Goal: Task Accomplishment & Management: Use online tool/utility

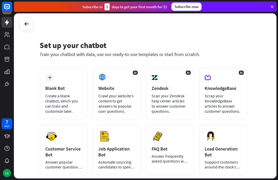
click at [59, 89] on div "Blank Bot" at bounding box center [63, 88] width 37 height 6
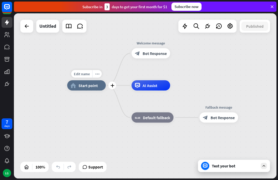
click at [91, 84] on span "Start point" at bounding box center [87, 85] width 19 height 5
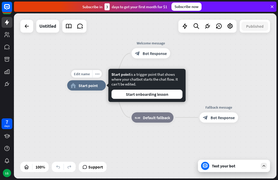
click at [140, 94] on button "Start onboarding lesson" at bounding box center [146, 94] width 71 height 9
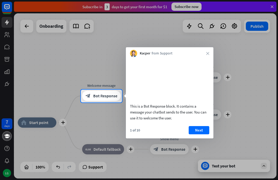
click at [164, 96] on video at bounding box center [169, 80] width 79 height 40
click at [203, 134] on button "Next" at bounding box center [198, 130] width 21 height 8
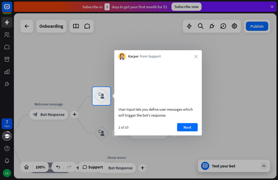
click at [174, 101] on video at bounding box center [157, 83] width 79 height 40
click at [177, 97] on video at bounding box center [157, 83] width 79 height 40
click at [175, 102] on video at bounding box center [157, 83] width 79 height 40
click at [191, 131] on button "Next" at bounding box center [187, 127] width 21 height 8
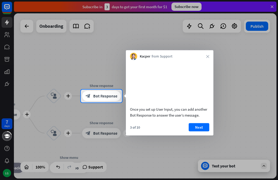
click at [190, 88] on video at bounding box center [169, 83] width 79 height 40
click at [162, 73] on video at bounding box center [169, 83] width 79 height 40
click at [204, 128] on div "Once you set up User Input, you can add another Bot Response to answer the user…" at bounding box center [169, 98] width 87 height 76
click at [186, 88] on video at bounding box center [169, 83] width 79 height 40
click at [204, 131] on button "Next" at bounding box center [198, 127] width 21 height 8
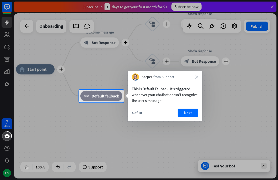
click at [192, 107] on div "This is Default Fallback. It’s triggered whenever your chatbot doesn't recogniz…" at bounding box center [165, 101] width 75 height 40
click at [196, 110] on button "Next" at bounding box center [187, 113] width 21 height 8
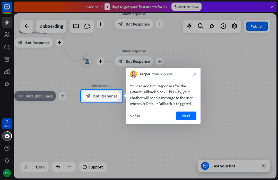
click at [176, 89] on div "You can add Bot Response after the Default Fallback block. This way, your chatb…" at bounding box center [163, 95] width 66 height 24
click at [200, 71] on div "Kacper from Support close" at bounding box center [163, 73] width 75 height 10
click at [233, 166] on div at bounding box center [139, 142] width 278 height 78
click at [213, 162] on div at bounding box center [139, 142] width 278 height 78
click at [266, 166] on div at bounding box center [139, 142] width 278 height 78
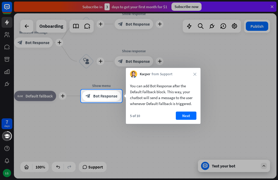
click at [81, 24] on div at bounding box center [139, 45] width 278 height 90
click at [198, 71] on div "Kacper from Support close" at bounding box center [163, 73] width 75 height 10
click at [188, 115] on button "Next" at bounding box center [186, 116] width 21 height 8
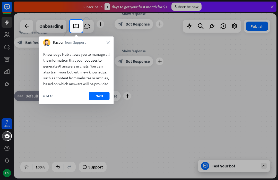
click at [101, 99] on button "Next" at bounding box center [99, 96] width 21 height 8
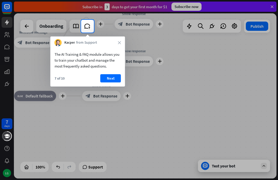
click at [112, 77] on button "Next" at bounding box center [110, 78] width 21 height 8
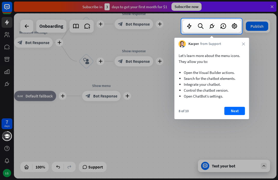
click at [237, 110] on button "Next" at bounding box center [234, 111] width 21 height 8
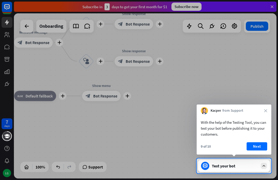
click at [257, 145] on button "Next" at bounding box center [256, 146] width 21 height 8
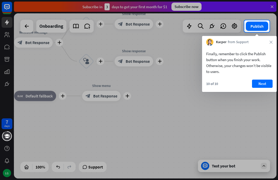
click at [268, 85] on button "Next" at bounding box center [262, 84] width 21 height 8
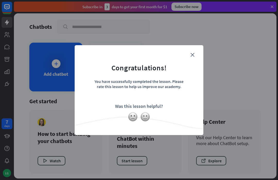
click at [194, 53] on icon "close" at bounding box center [192, 55] width 4 height 4
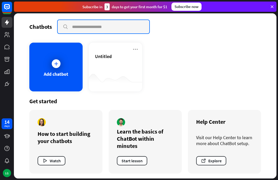
click at [86, 26] on input "text" at bounding box center [104, 26] width 92 height 13
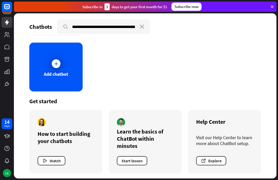
click at [220, 41] on div "**********" at bounding box center [145, 95] width 262 height 165
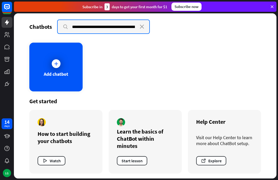
click at [111, 25] on input "**********" at bounding box center [104, 26] width 92 height 13
click at [139, 26] on input "**********" at bounding box center [104, 26] width 92 height 13
click at [124, 29] on input "**********" at bounding box center [104, 26] width 92 height 13
type input "*"
type input "**********"
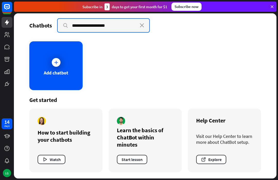
scroll to position [1, 0]
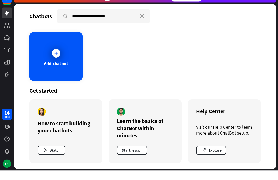
click at [62, 70] on div "Add chatbot" at bounding box center [56, 73] width 24 height 6
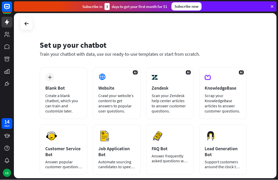
click at [276, 4] on div "Subscribe [DATE] to get your first month for $1 Subscribe now" at bounding box center [146, 6] width 264 height 13
click at [275, 12] on div "Subscribe [DATE] to get your first month for $1 Subscribe now" at bounding box center [146, 6] width 264 height 13
click at [274, 5] on icon at bounding box center [271, 6] width 5 height 5
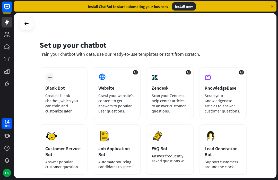
click at [190, 7] on div "Install now" at bounding box center [184, 7] width 24 height 8
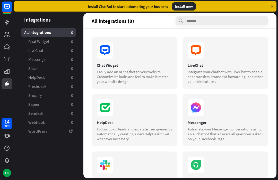
click at [274, 5] on icon at bounding box center [271, 6] width 5 height 5
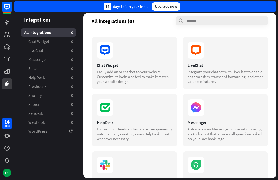
click at [218, 131] on div "Automate your Messenger conversations using an AI chatbot that answers all ques…" at bounding box center [224, 134] width 75 height 15
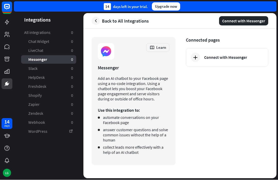
click at [226, 55] on div "Connect with Messenger" at bounding box center [225, 57] width 43 height 5
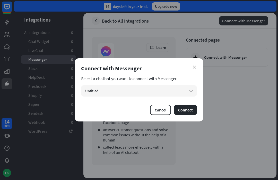
click at [190, 109] on button "Connect" at bounding box center [185, 110] width 23 height 10
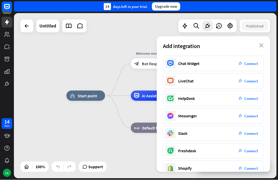
click at [243, 112] on div "plug_integration Connect" at bounding box center [248, 116] width 26 height 9
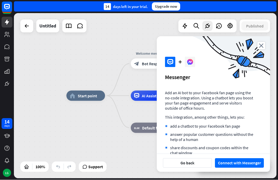
click at [245, 162] on button "Connect with Messenger" at bounding box center [239, 164] width 49 height 10
click at [248, 163] on button "Connect with Messenger" at bounding box center [239, 164] width 49 height 10
click at [263, 44] on icon "close" at bounding box center [261, 45] width 8 height 7
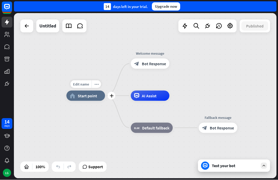
click at [82, 95] on span "Start point" at bounding box center [87, 96] width 19 height 5
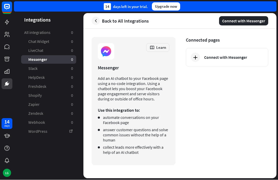
click at [96, 21] on icon "button" at bounding box center [95, 21] width 5 height 5
